Goal: Communication & Community: Answer question/provide support

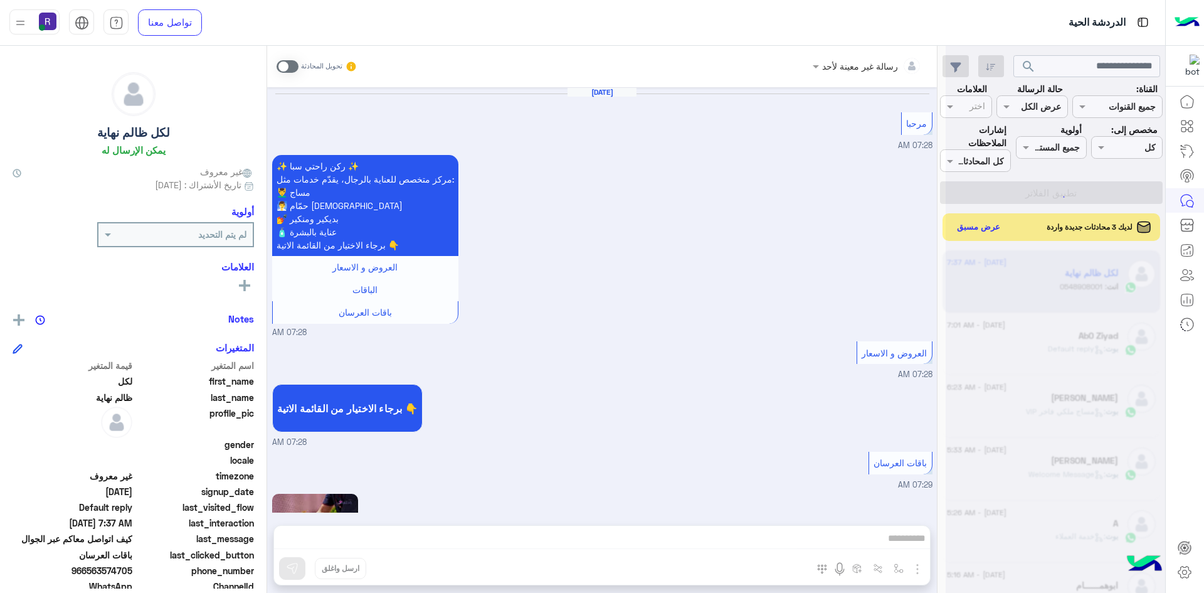
scroll to position [1583, 0]
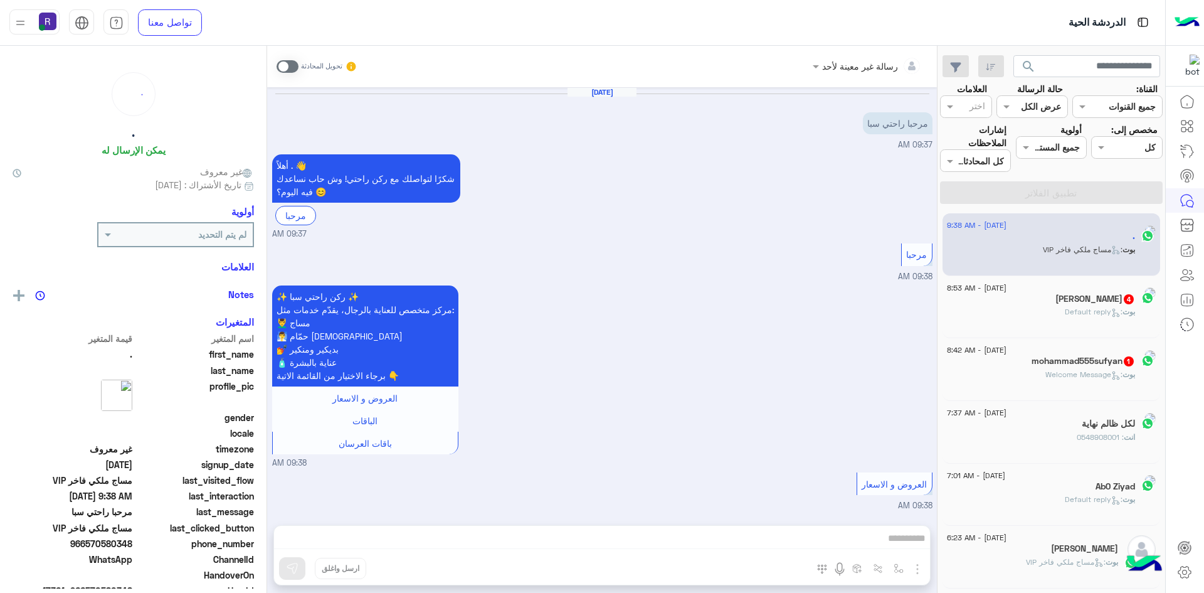
scroll to position [391, 0]
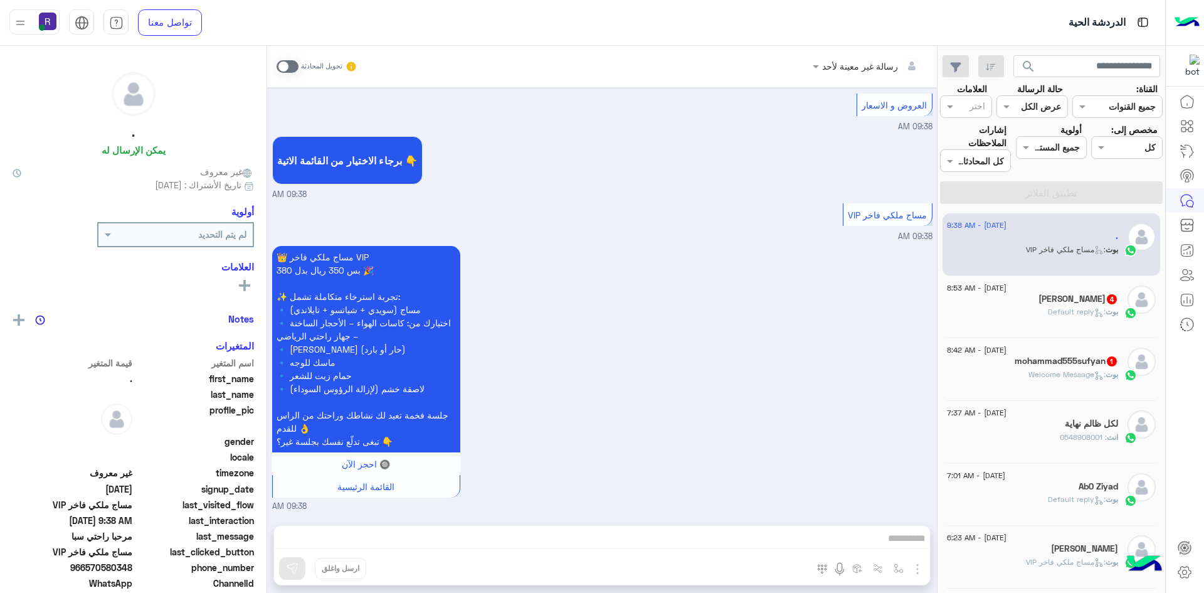
click at [1068, 292] on div "[DATE] - 8:53 AM" at bounding box center [1032, 289] width 171 height 8
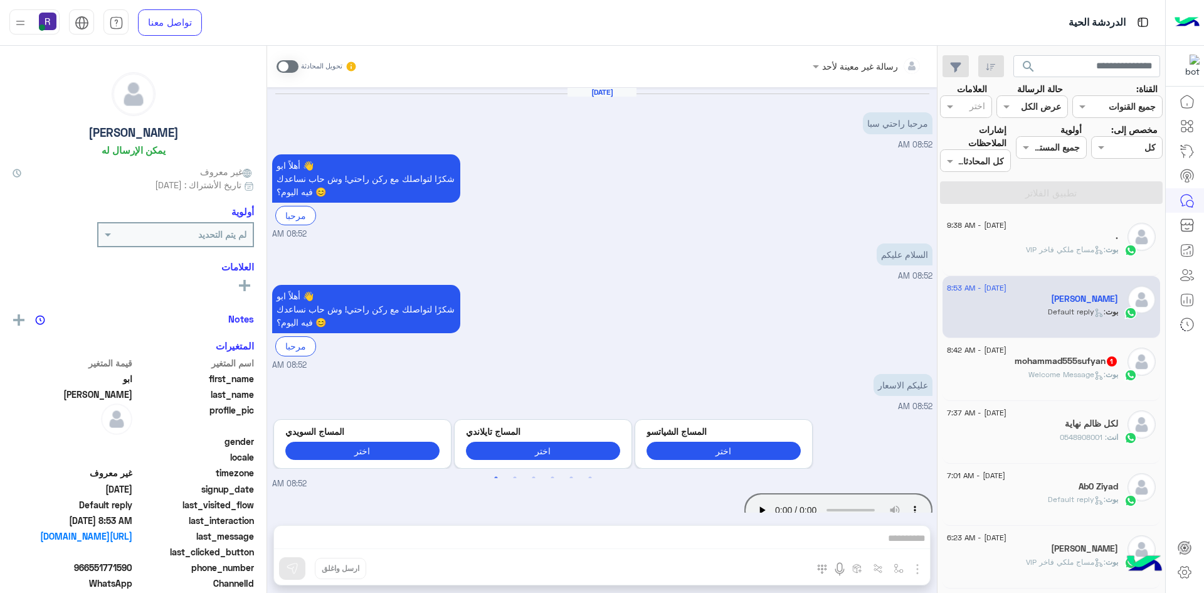
scroll to position [120, 0]
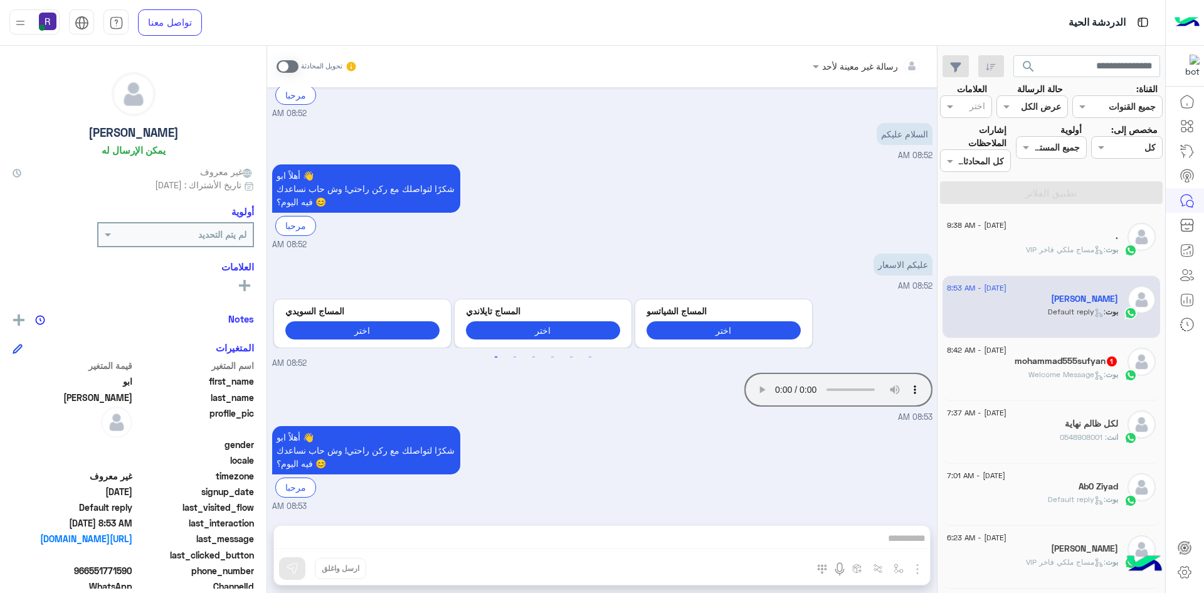
click at [996, 376] on div "بوت : Welcome Message" at bounding box center [1032, 380] width 171 height 22
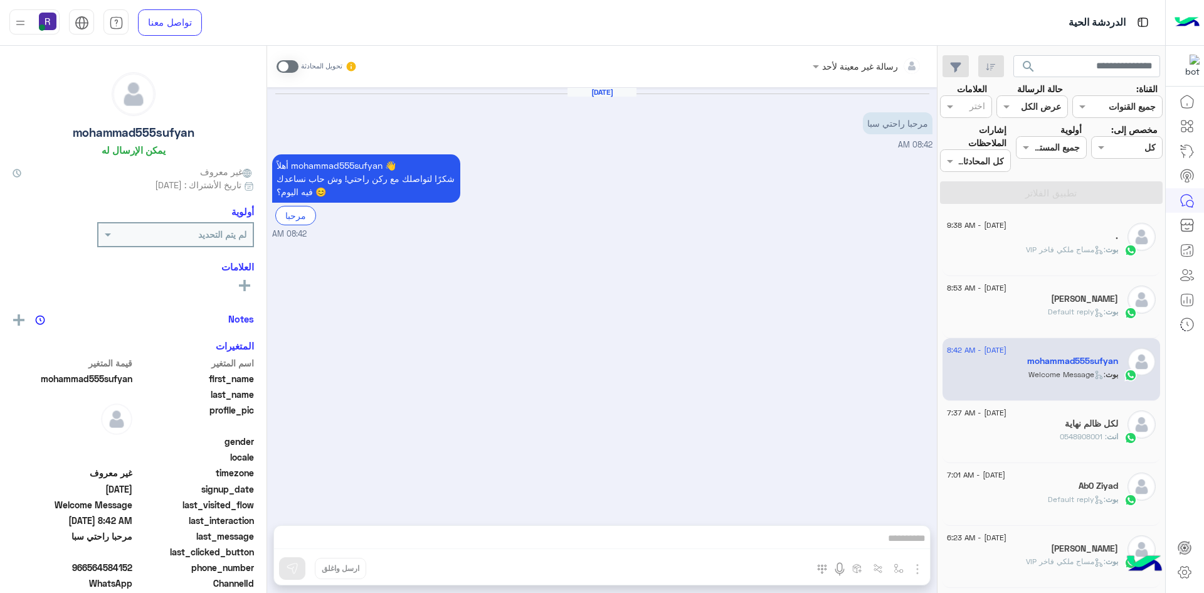
click at [995, 305] on div "[PERSON_NAME]" at bounding box center [1032, 299] width 171 height 13
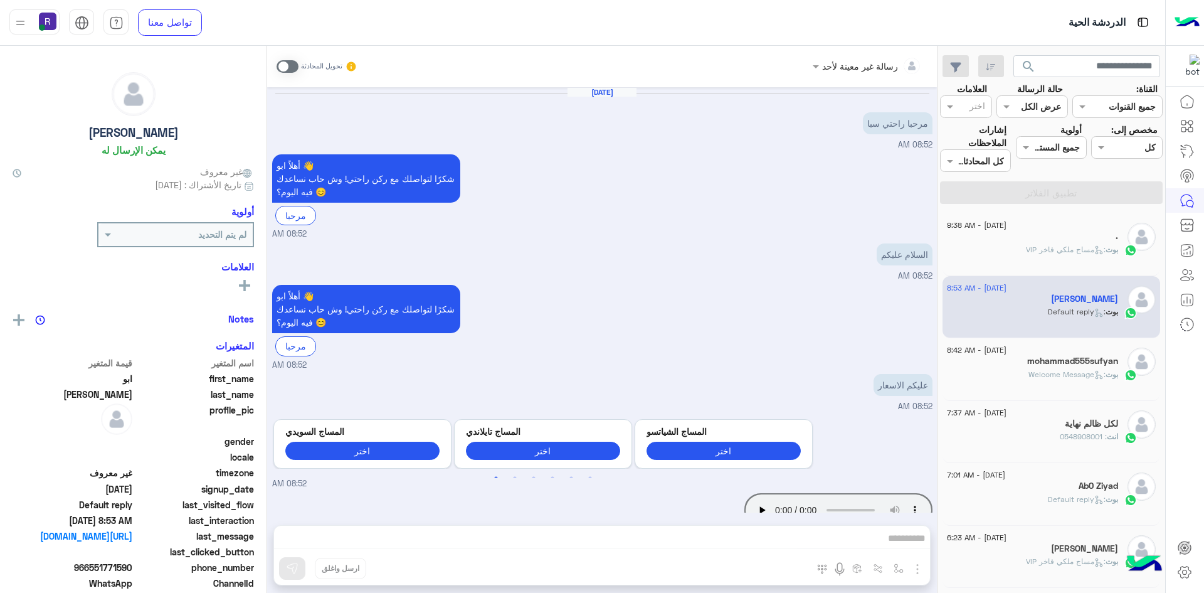
scroll to position [120, 0]
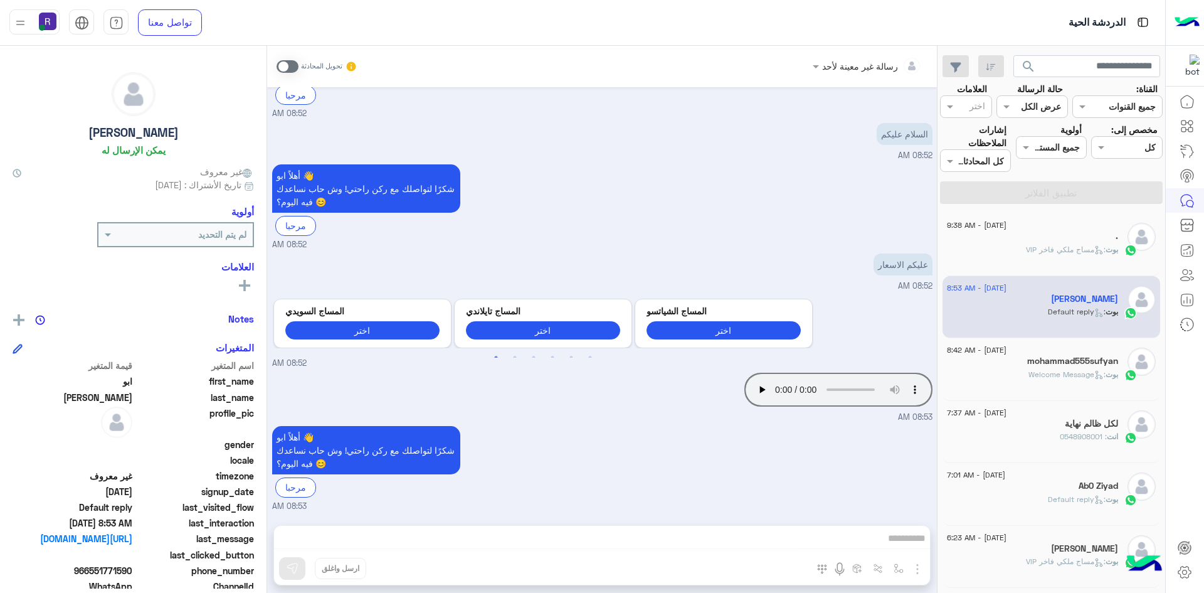
click at [1076, 372] on span ": Welcome Message" at bounding box center [1066, 373] width 77 height 9
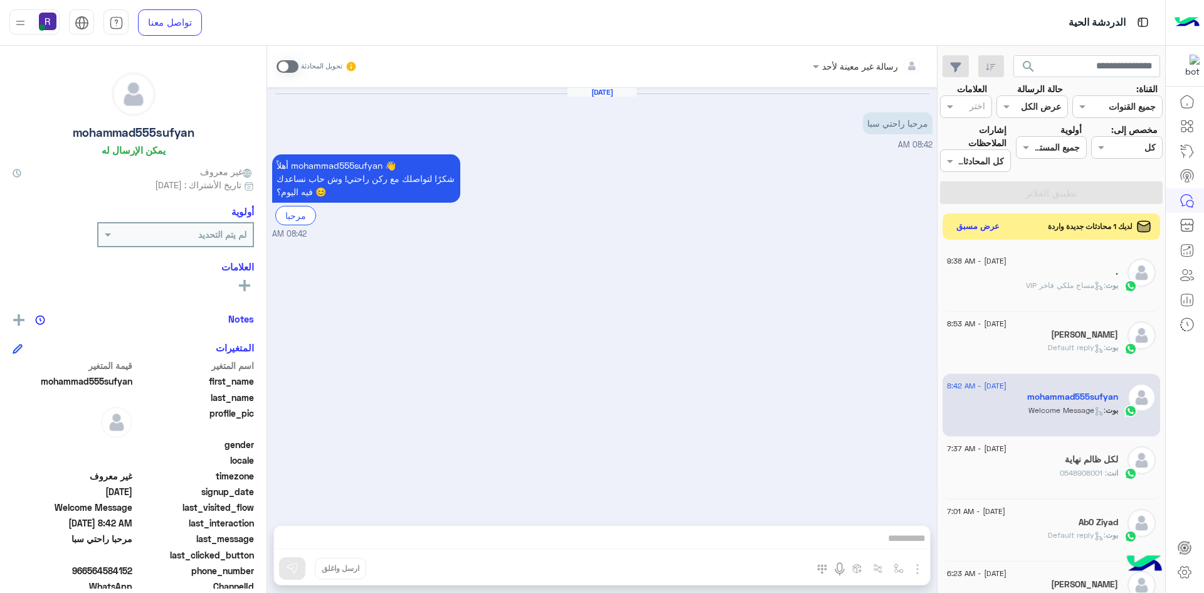
click at [971, 229] on button "عرض مسبق" at bounding box center [978, 226] width 53 height 17
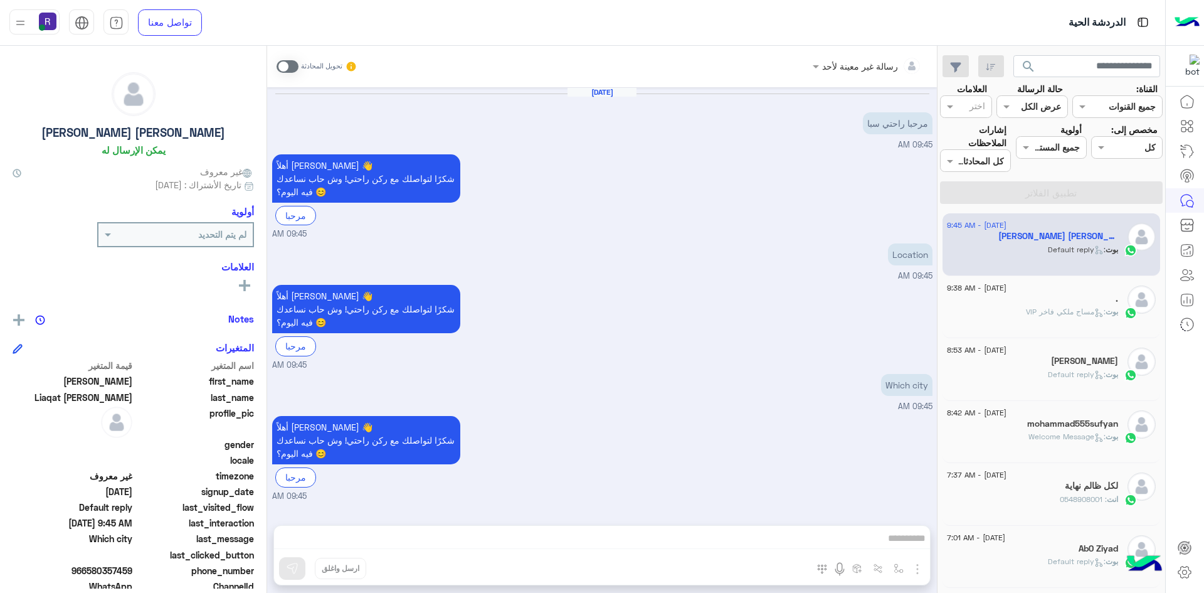
click at [290, 63] on span at bounding box center [288, 66] width 22 height 13
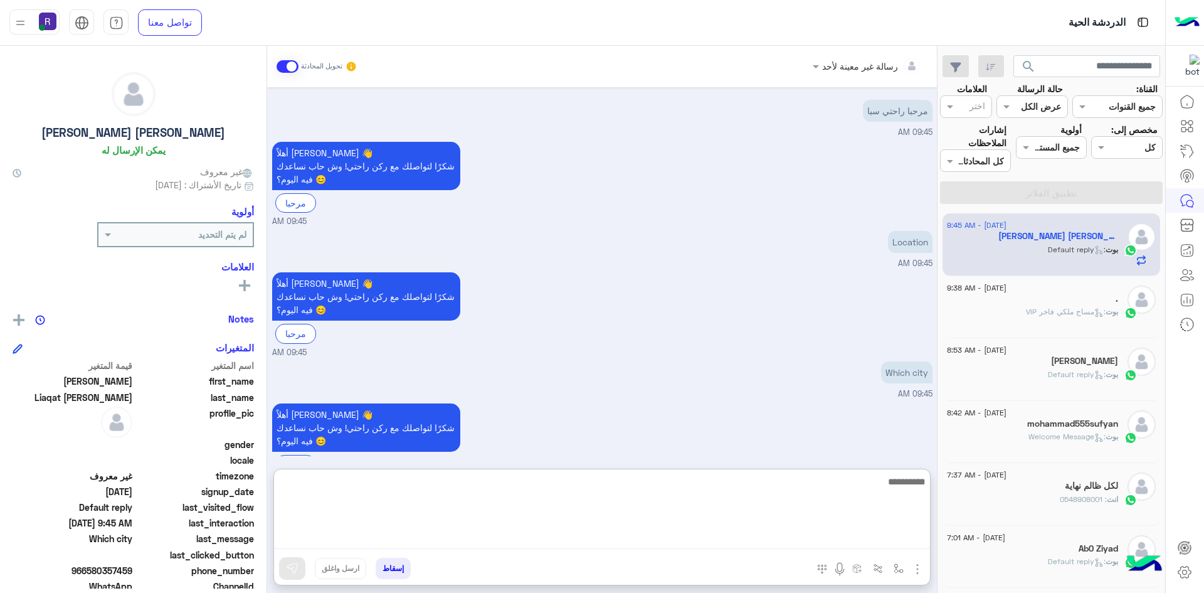
click at [683, 539] on textarea at bounding box center [602, 510] width 656 height 75
type textarea "*"
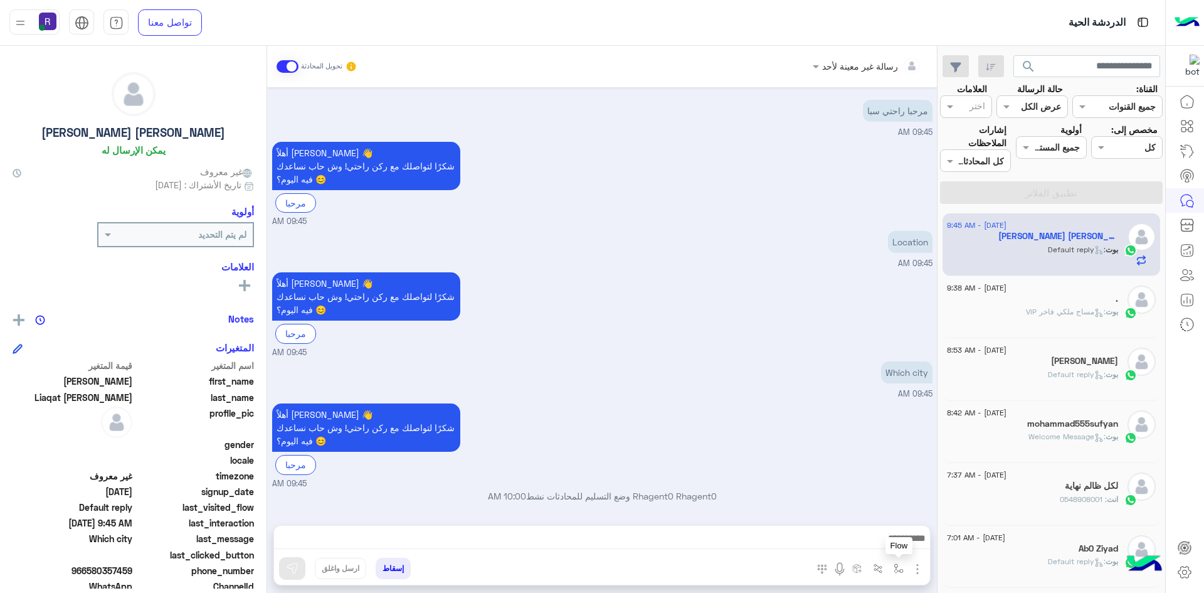
click at [892, 569] on button "button" at bounding box center [898, 567] width 21 height 21
click at [857, 534] on input "text" at bounding box center [860, 541] width 85 height 14
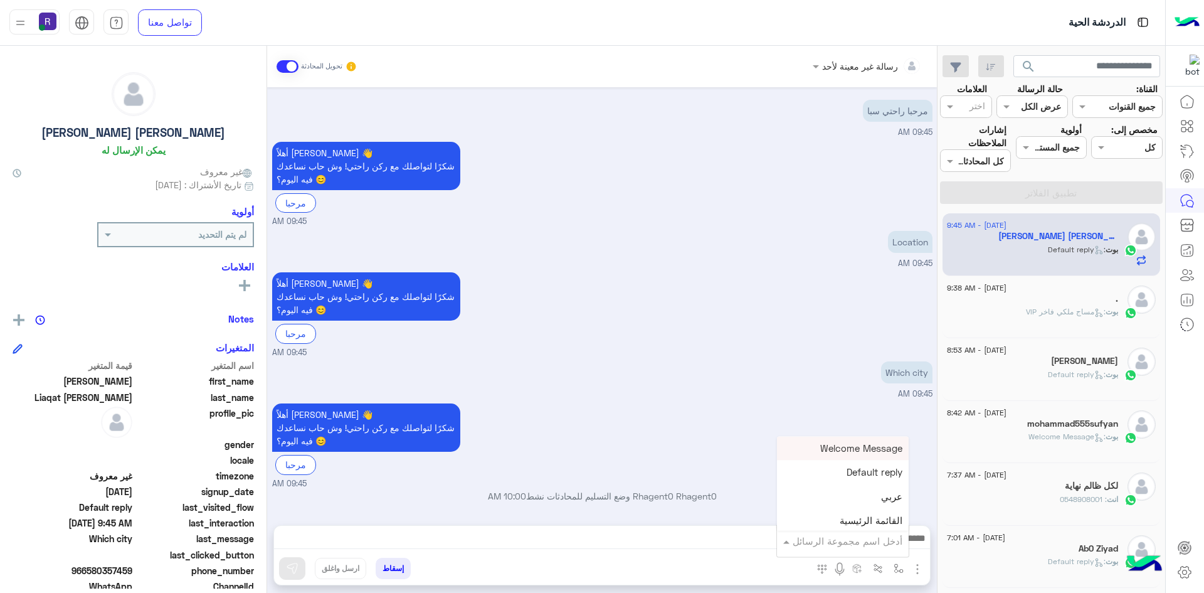
type input "*"
type input "***"
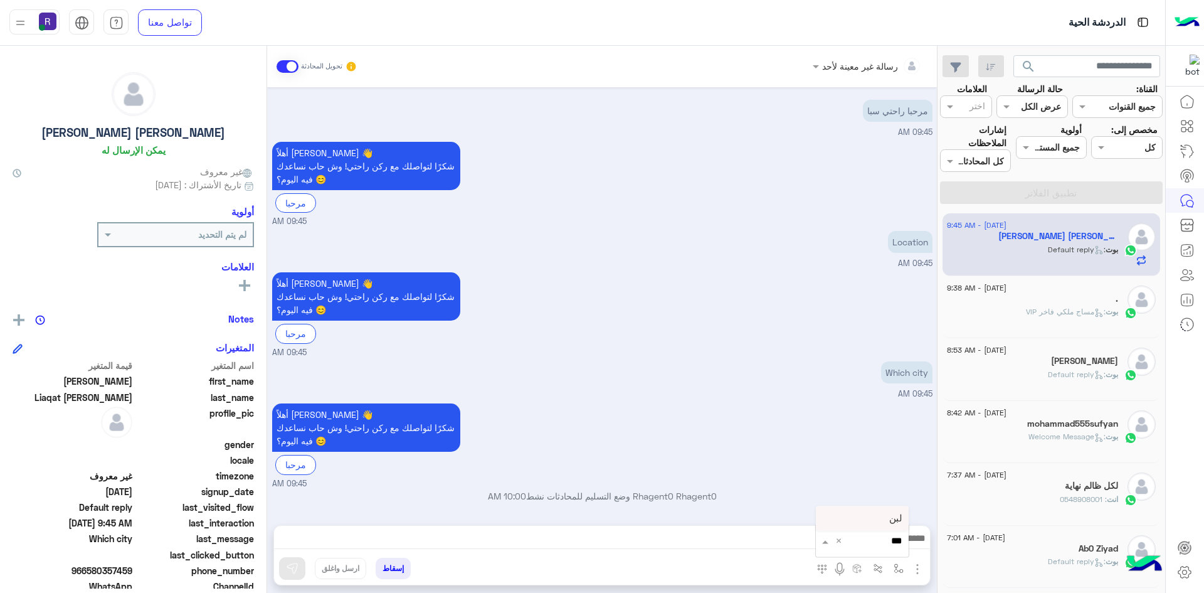
click at [878, 519] on div "لبن" at bounding box center [862, 518] width 93 height 24
type textarea "***"
click at [294, 564] on img at bounding box center [292, 568] width 13 height 13
click at [900, 565] on img "button" at bounding box center [899, 568] width 10 height 10
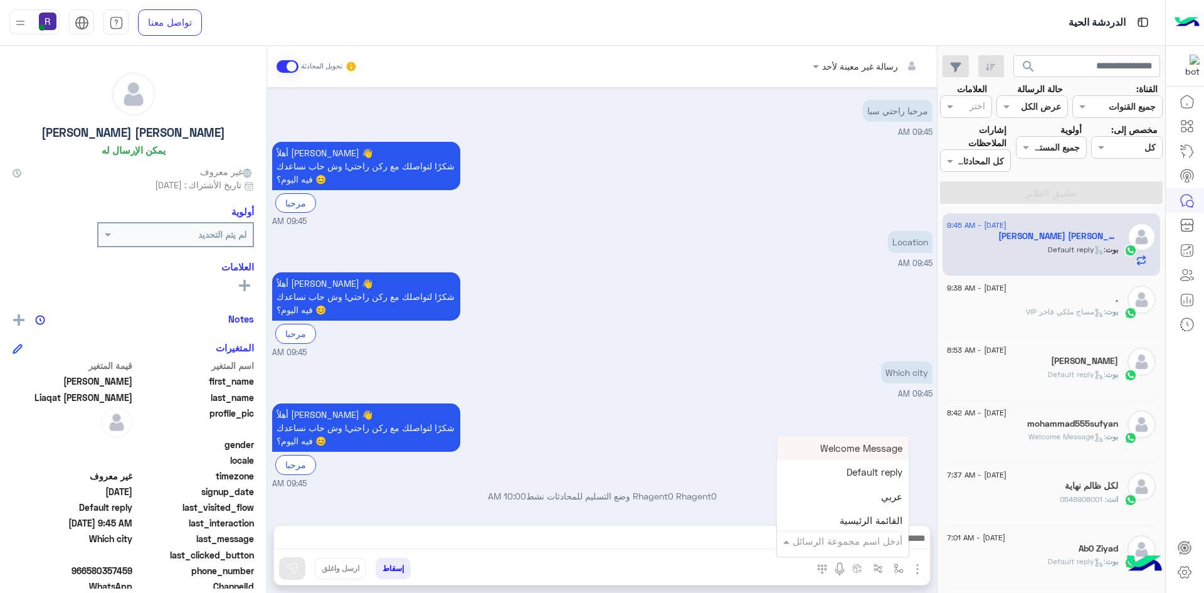
click at [878, 538] on input "text" at bounding box center [860, 541] width 85 height 14
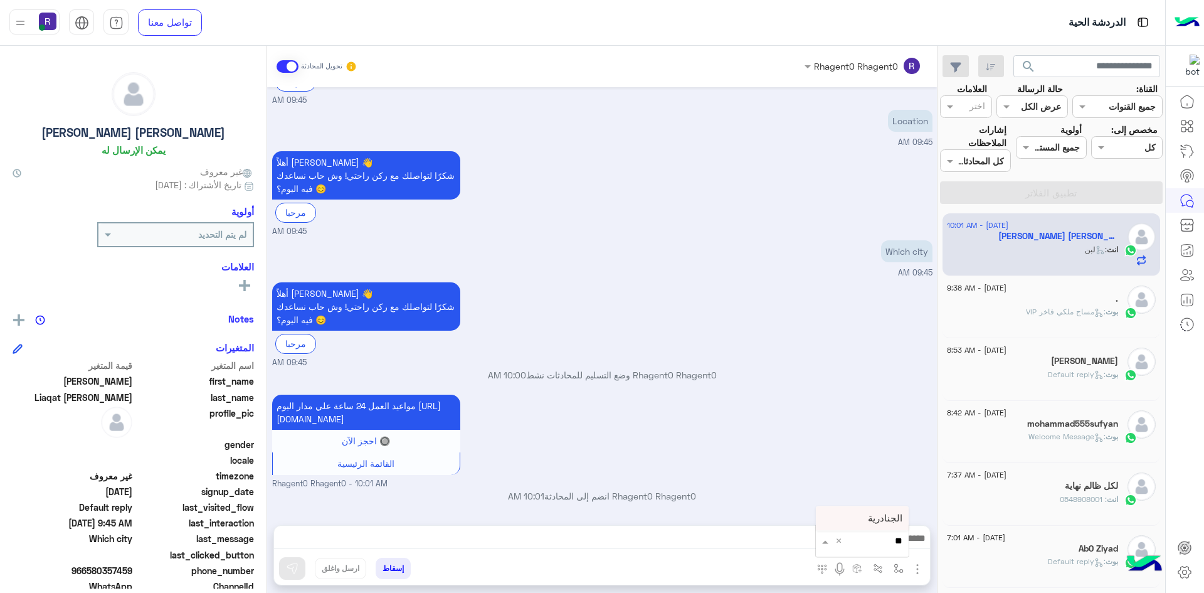
type input "***"
click at [872, 520] on span "الجنادرية" at bounding box center [885, 517] width 34 height 11
type textarea "*********"
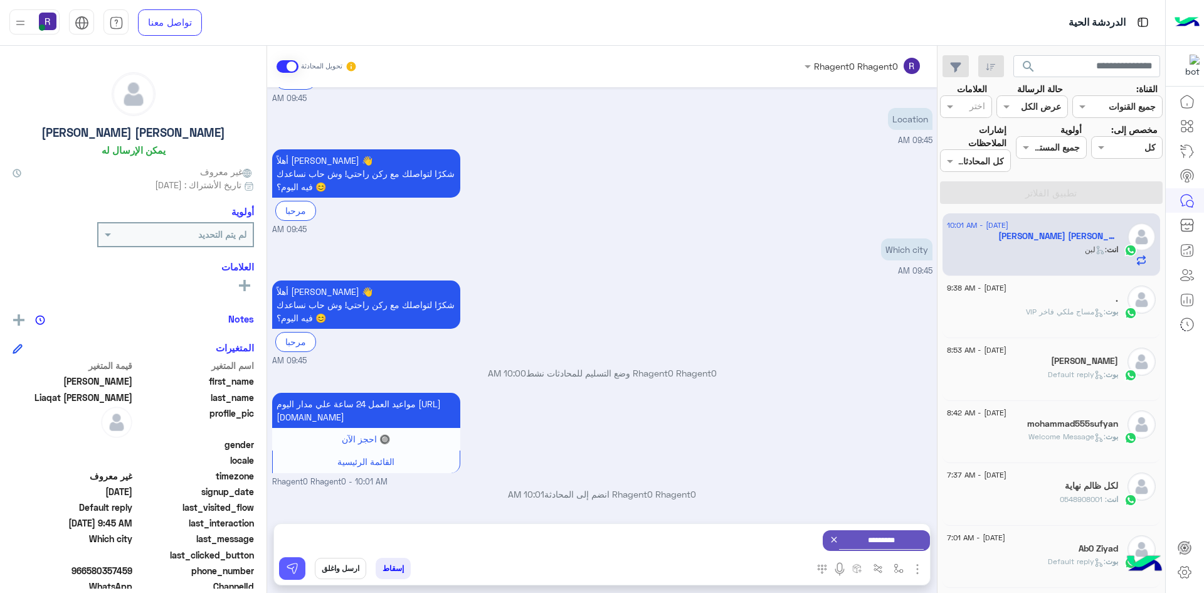
click at [290, 569] on img at bounding box center [292, 568] width 13 height 13
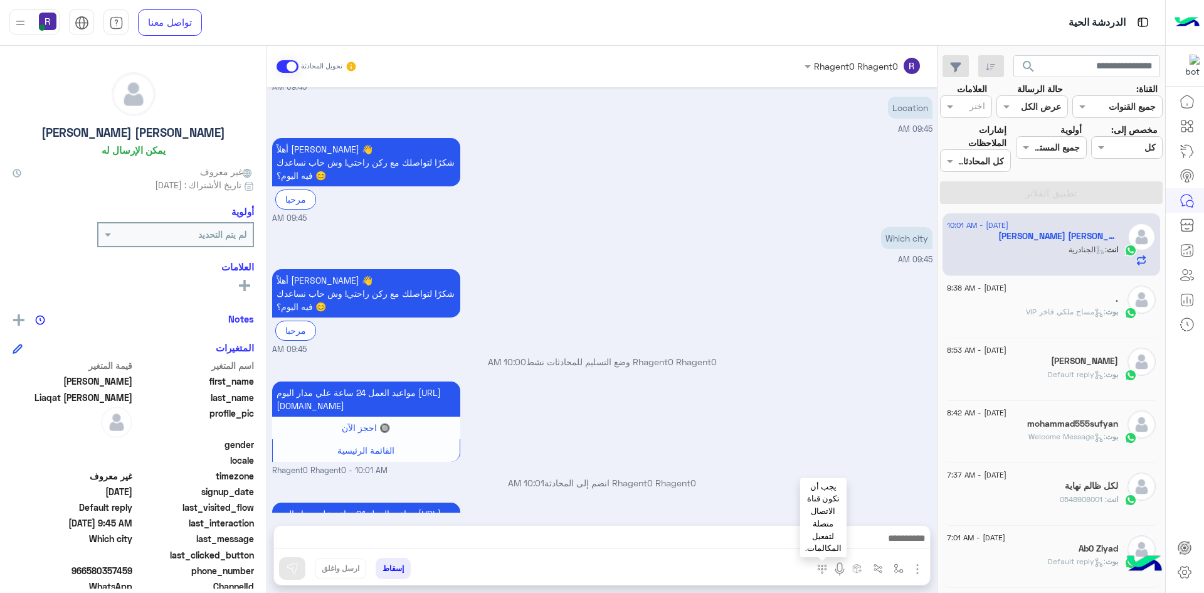
scroll to position [258, 0]
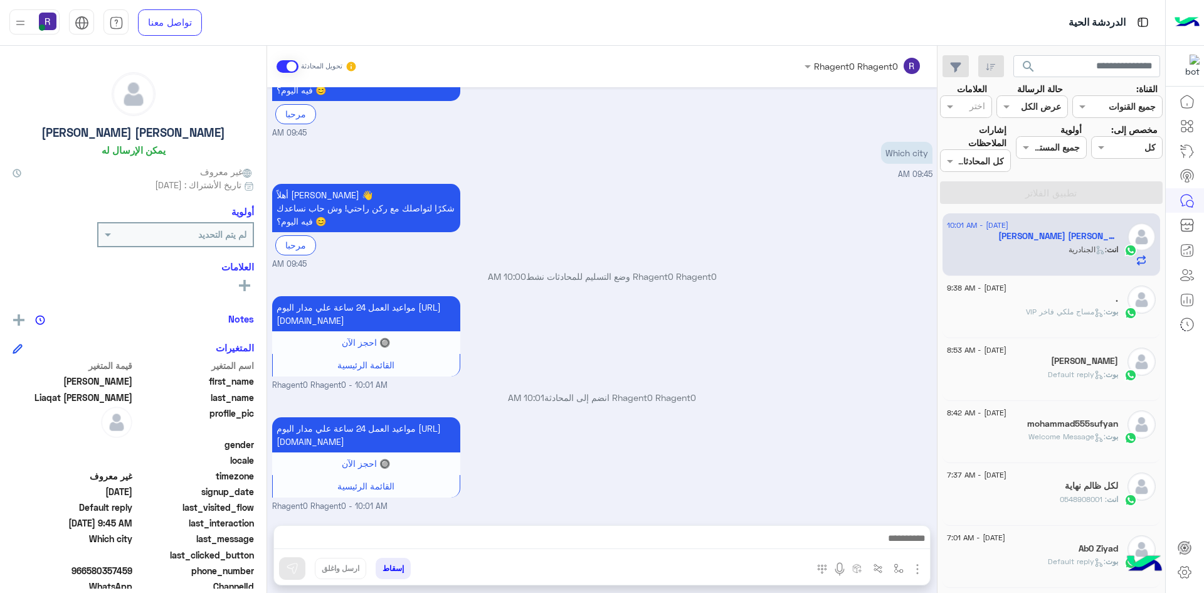
click at [283, 63] on span at bounding box center [288, 66] width 22 height 13
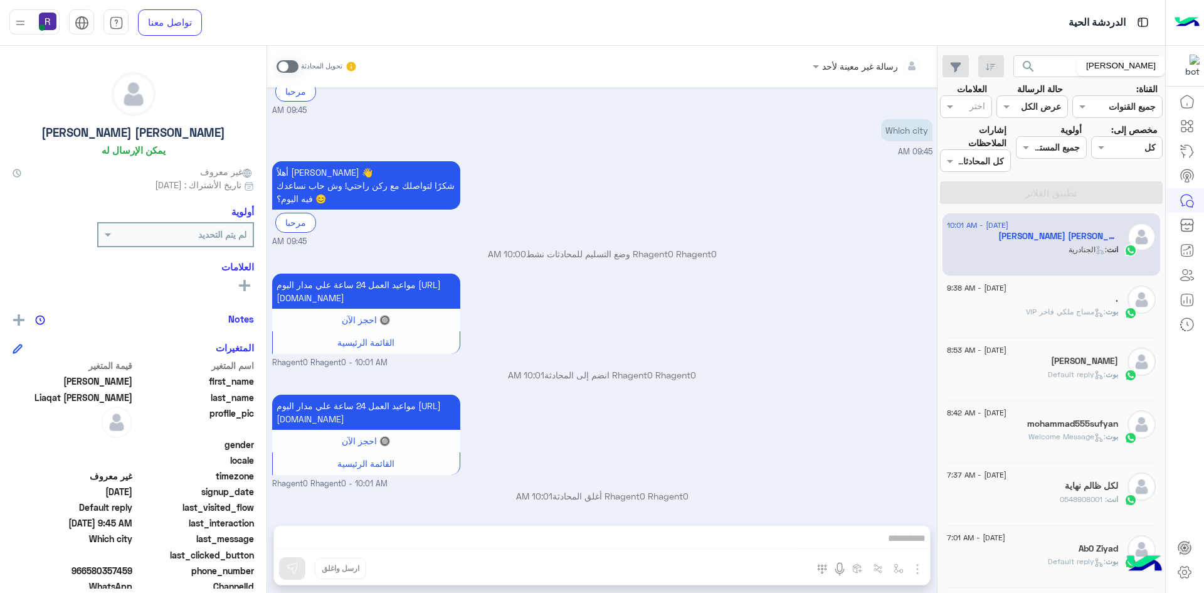
scroll to position [281, 0]
